Goal: Task Accomplishment & Management: Use online tool/utility

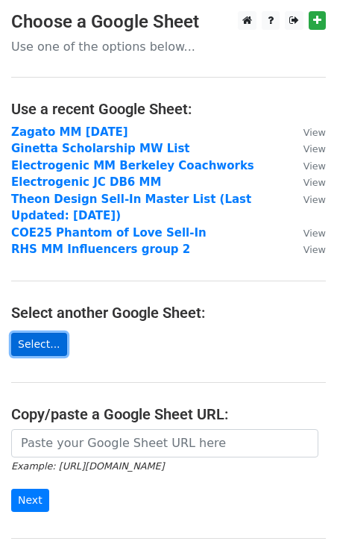
click at [27, 348] on link "Select..." at bounding box center [39, 344] width 56 height 23
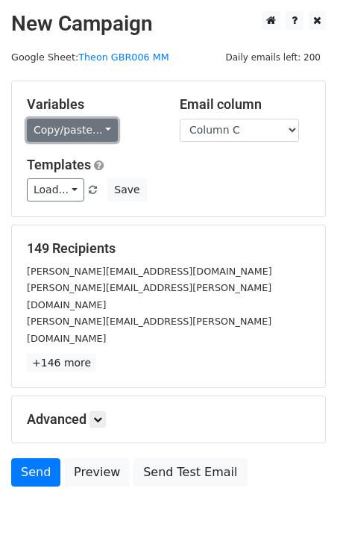
click at [84, 126] on link "Copy/paste..." at bounding box center [72, 130] width 91 height 23
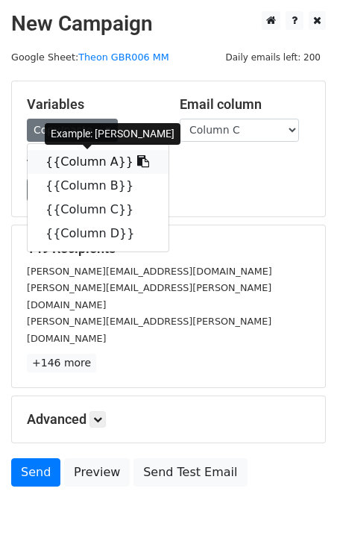
click at [78, 163] on link "{{Column A}}" at bounding box center [98, 162] width 141 height 24
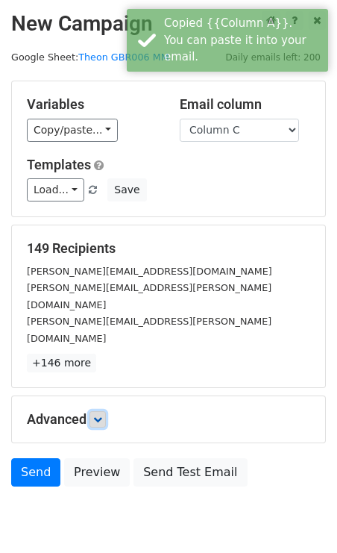
click at [102, 415] on icon at bounding box center [97, 419] width 9 height 9
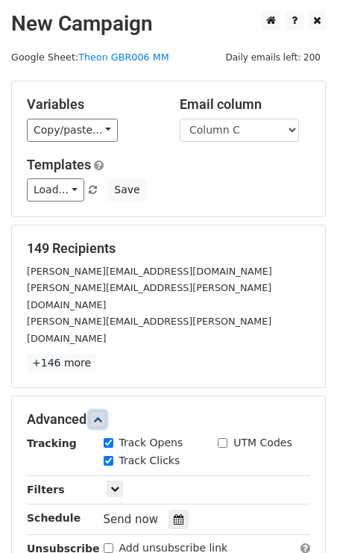
click at [102, 415] on icon at bounding box center [97, 419] width 9 height 9
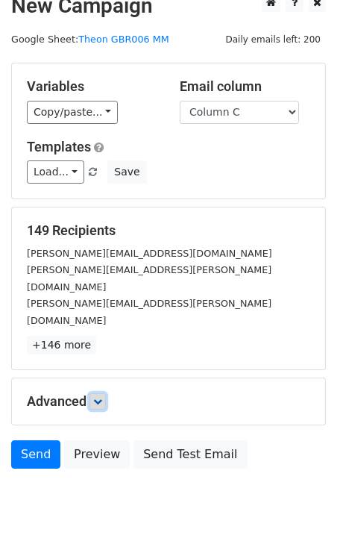
scroll to position [21, 0]
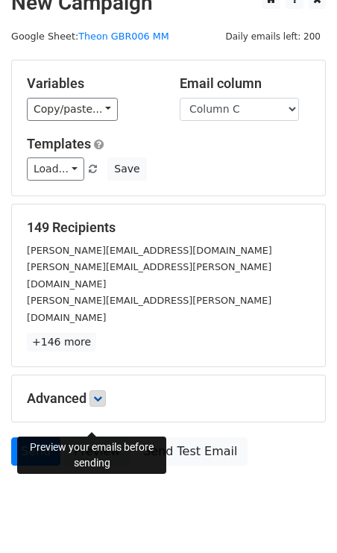
click at [90, 437] on link "Preview" at bounding box center [97, 451] width 66 height 28
click at [93, 437] on link "Preview" at bounding box center [97, 451] width 66 height 28
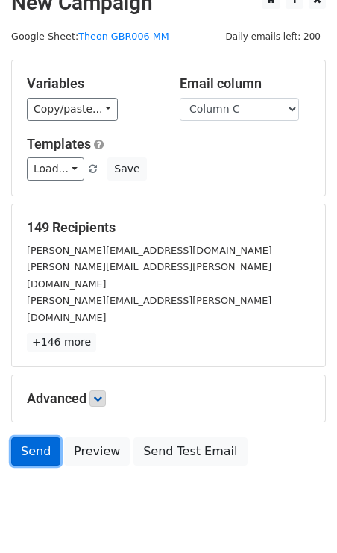
click at [37, 437] on link "Send" at bounding box center [35, 451] width 49 height 28
